Goal: Task Accomplishment & Management: Use online tool/utility

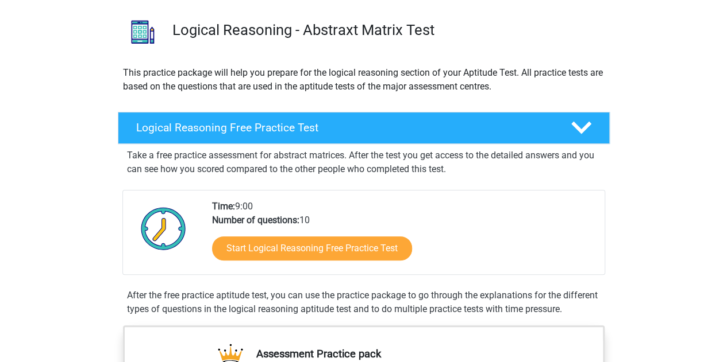
scroll to position [78, 0]
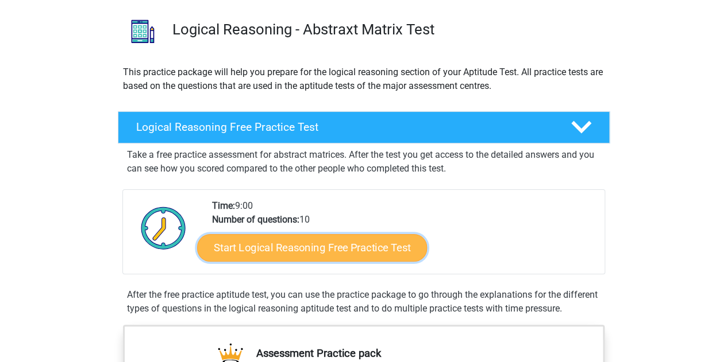
click at [341, 246] on link "Start Logical Reasoning Free Practice Test" at bounding box center [312, 248] width 230 height 28
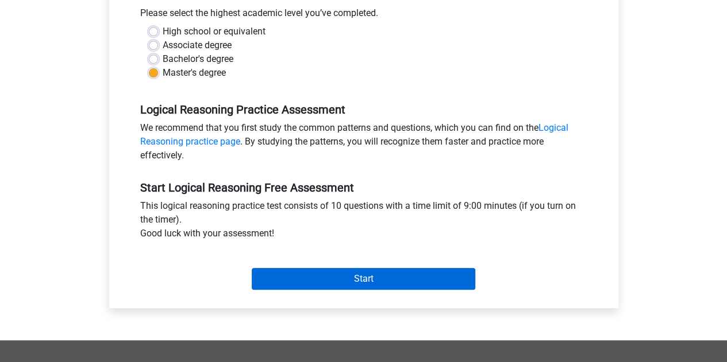
scroll to position [264, 0]
click at [342, 287] on input "Start" at bounding box center [363, 279] width 223 height 22
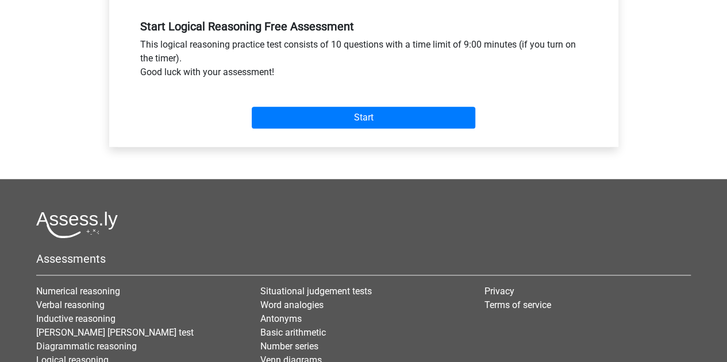
scroll to position [544, 0]
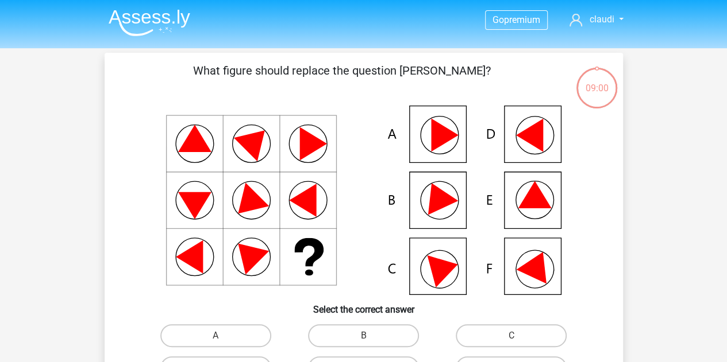
scroll to position [32, 0]
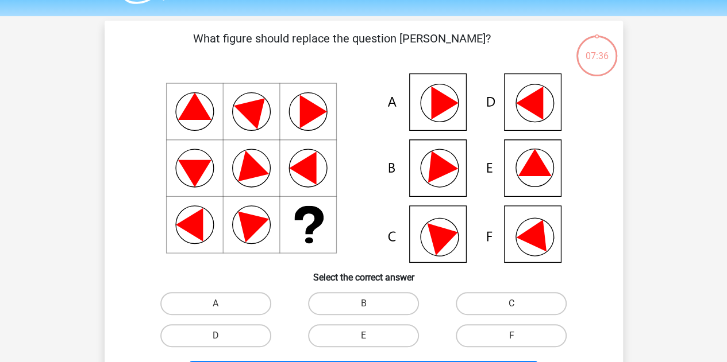
click at [378, 324] on div "E" at bounding box center [364, 336] width 148 height 32
click at [376, 326] on label "E" at bounding box center [363, 336] width 111 height 23
click at [371, 336] on input "E" at bounding box center [366, 339] width 7 height 7
radio input "true"
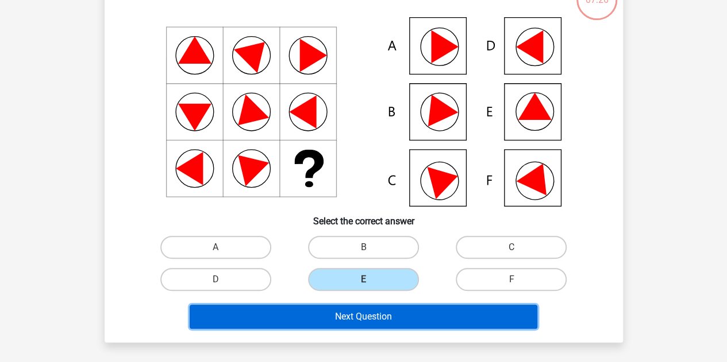
click at [373, 320] on button "Next Question" at bounding box center [364, 317] width 348 height 24
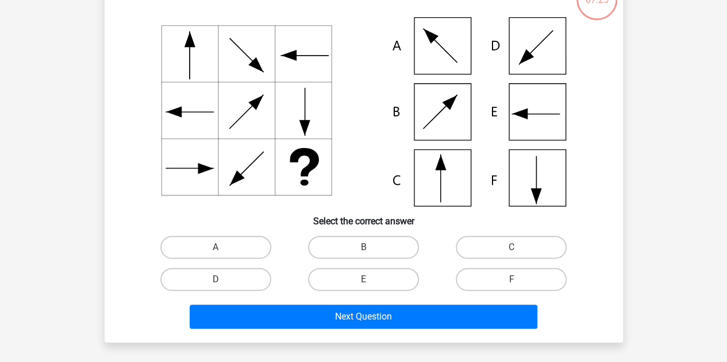
scroll to position [53, 0]
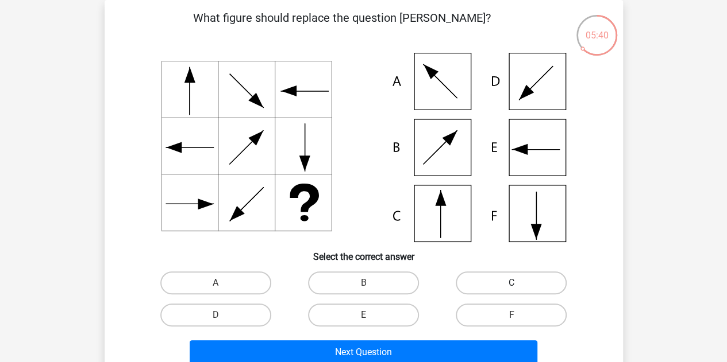
click at [491, 279] on label "C" at bounding box center [511, 283] width 111 height 23
click at [511, 283] on input "C" at bounding box center [514, 286] width 7 height 7
radio input "true"
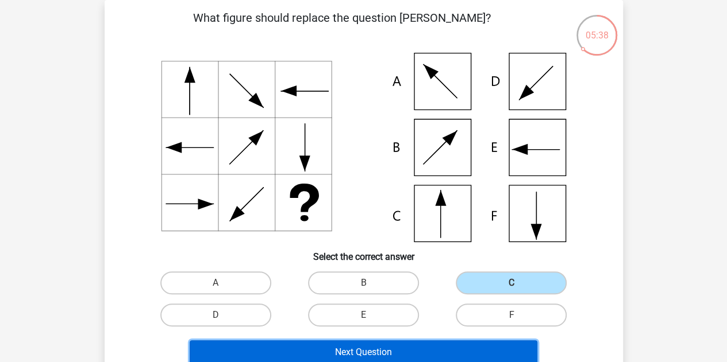
click at [392, 346] on button "Next Question" at bounding box center [364, 353] width 348 height 24
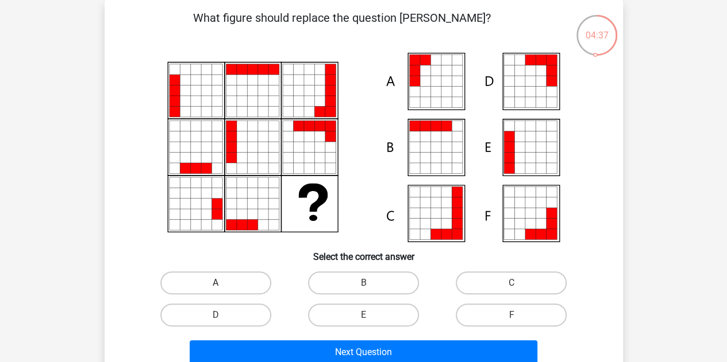
click at [244, 280] on label "A" at bounding box center [215, 283] width 111 height 23
click at [223, 283] on input "A" at bounding box center [218, 286] width 7 height 7
radio input "true"
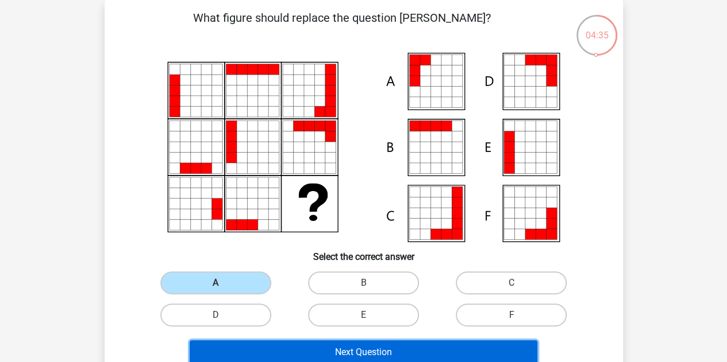
click at [289, 353] on button "Next Question" at bounding box center [364, 353] width 348 height 24
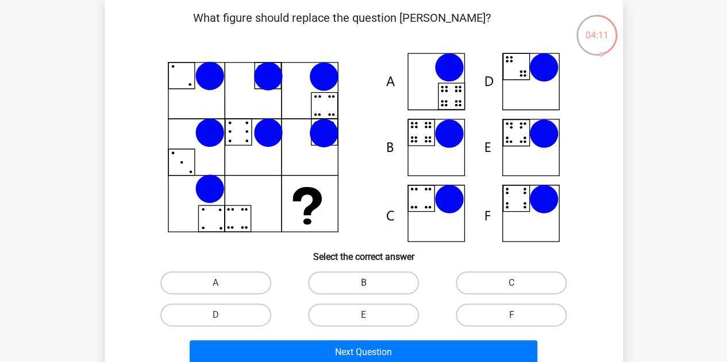
click at [392, 284] on label "B" at bounding box center [363, 283] width 111 height 23
click at [371, 284] on input "B" at bounding box center [366, 286] width 7 height 7
radio input "true"
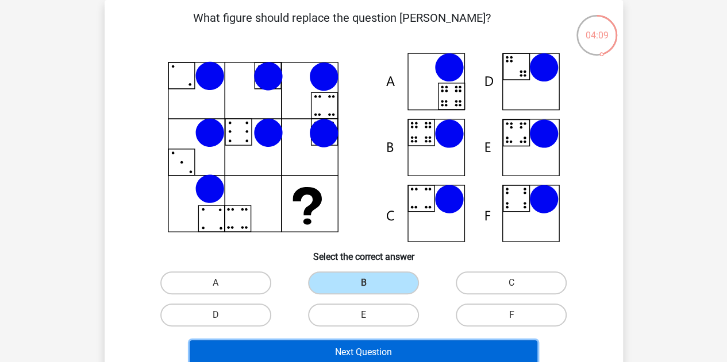
click at [383, 348] on button "Next Question" at bounding box center [364, 353] width 348 height 24
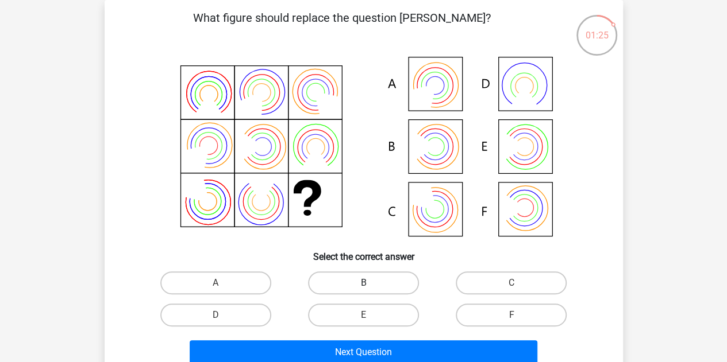
click at [359, 290] on label "B" at bounding box center [363, 283] width 111 height 23
click at [363, 290] on input "B" at bounding box center [366, 286] width 7 height 7
radio input "true"
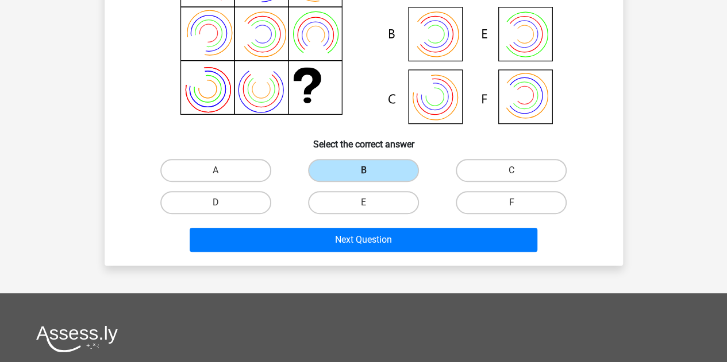
scroll to position [166, 0]
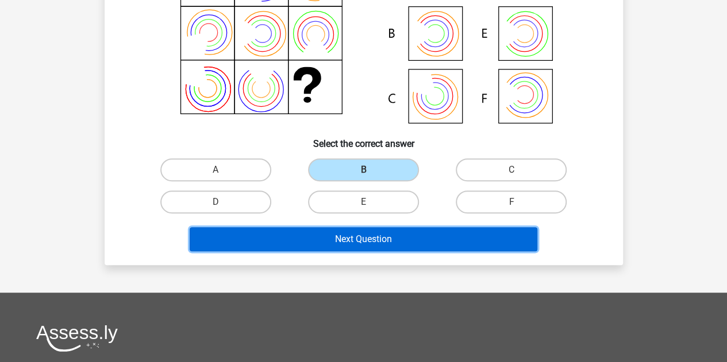
click at [372, 241] on button "Next Question" at bounding box center [364, 239] width 348 height 24
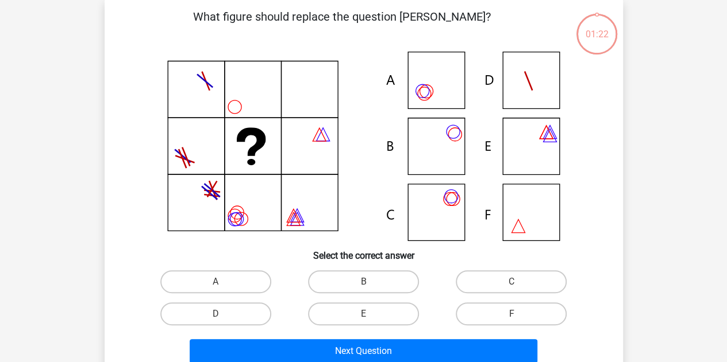
scroll to position [53, 0]
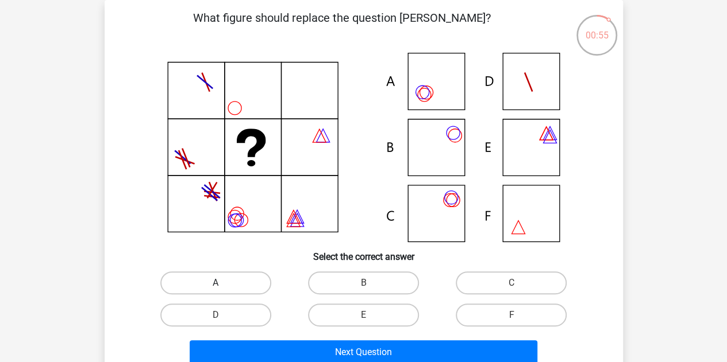
click at [236, 281] on label "A" at bounding box center [215, 283] width 111 height 23
click at [223, 283] on input "A" at bounding box center [218, 286] width 7 height 7
radio input "true"
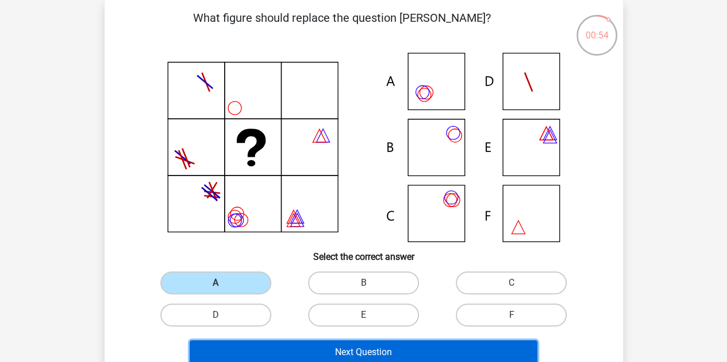
click at [298, 344] on button "Next Question" at bounding box center [364, 353] width 348 height 24
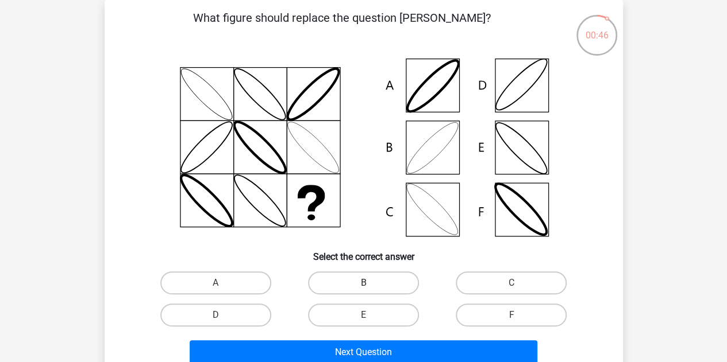
click at [349, 275] on label "B" at bounding box center [363, 283] width 111 height 23
click at [363, 283] on input "B" at bounding box center [366, 286] width 7 height 7
radio input "true"
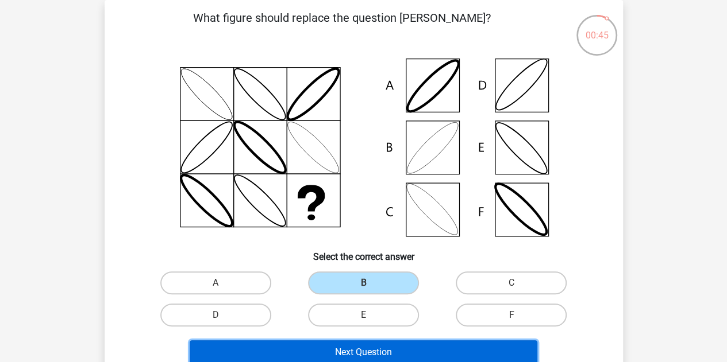
click at [340, 357] on button "Next Question" at bounding box center [364, 353] width 348 height 24
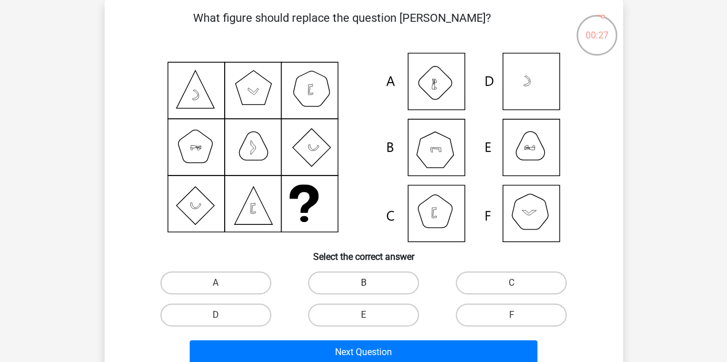
click at [395, 284] on label "B" at bounding box center [363, 283] width 111 height 23
click at [371, 284] on input "B" at bounding box center [366, 286] width 7 height 7
radio input "true"
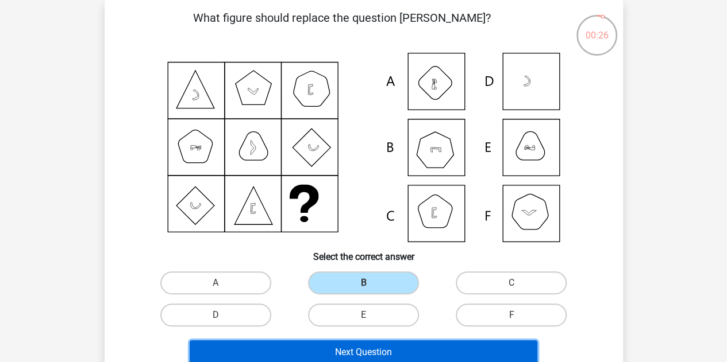
click at [382, 344] on button "Next Question" at bounding box center [364, 353] width 348 height 24
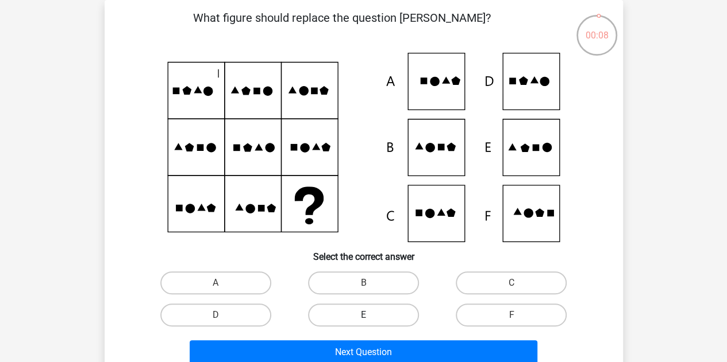
click at [403, 310] on label "E" at bounding box center [363, 315] width 111 height 23
click at [371, 315] on input "E" at bounding box center [366, 318] width 7 height 7
radio input "true"
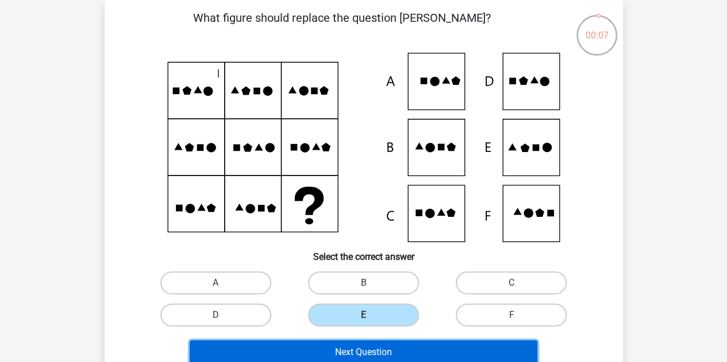
click at [398, 346] on button "Next Question" at bounding box center [364, 353] width 348 height 24
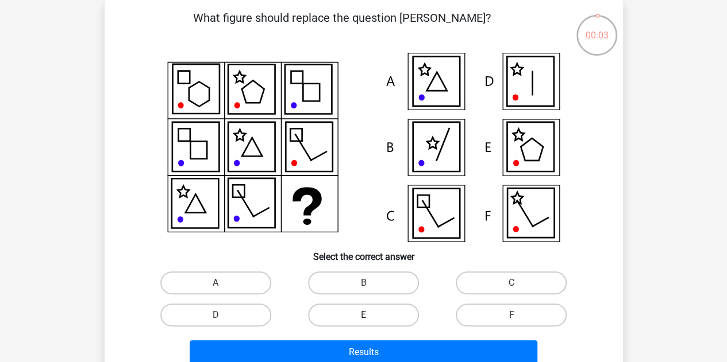
click at [388, 319] on label "E" at bounding box center [363, 315] width 111 height 23
click at [371, 319] on input "E" at bounding box center [366, 318] width 7 height 7
radio input "true"
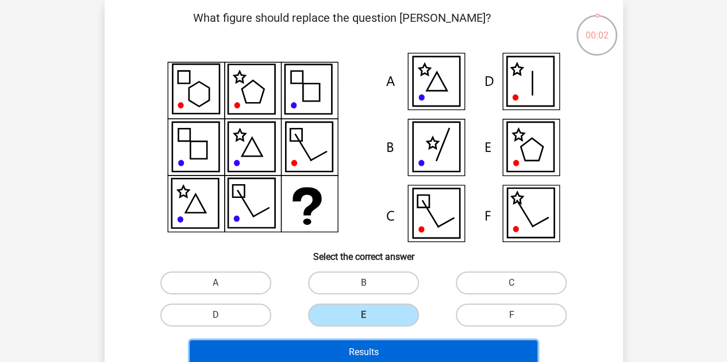
click at [386, 358] on button "Results" at bounding box center [364, 353] width 348 height 24
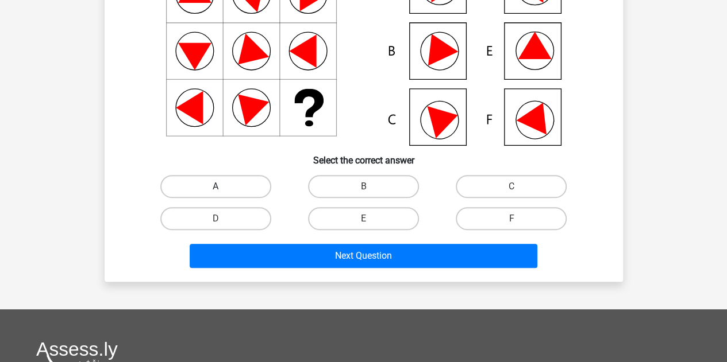
scroll to position [158, 0]
